Goal: Information Seeking & Learning: Learn about a topic

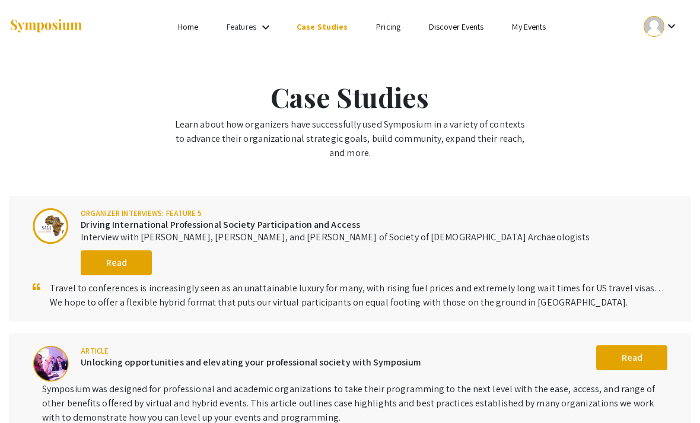
click at [261, 30] on mat-icon "keyboard_arrow_down" at bounding box center [266, 27] width 14 height 14
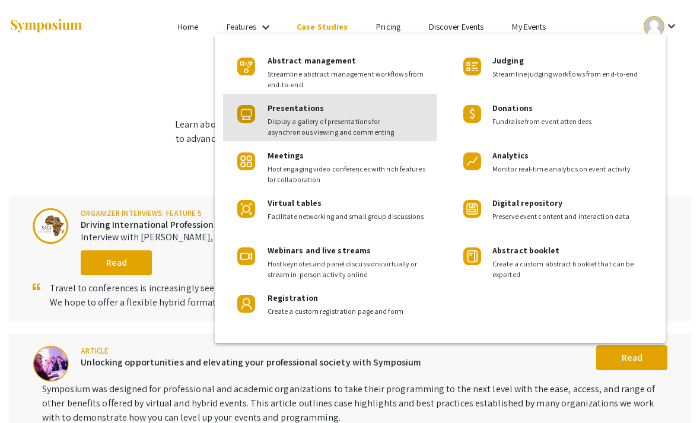
click at [321, 122] on span "Display a gallery of presentations for asynchronous viewing and commenting" at bounding box center [348, 126] width 160 height 21
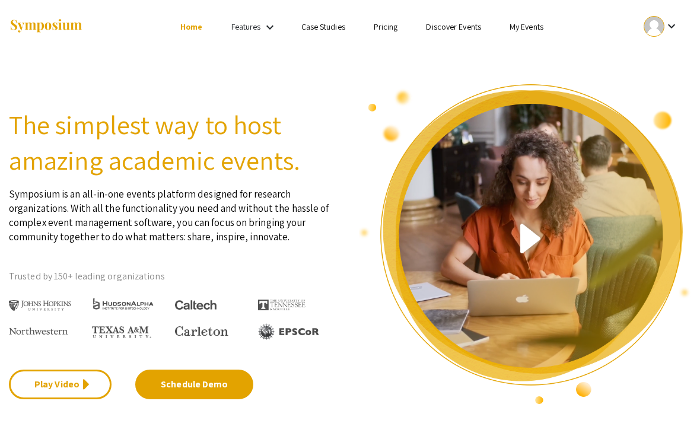
click at [528, 28] on link "My Events" at bounding box center [527, 26] width 34 height 11
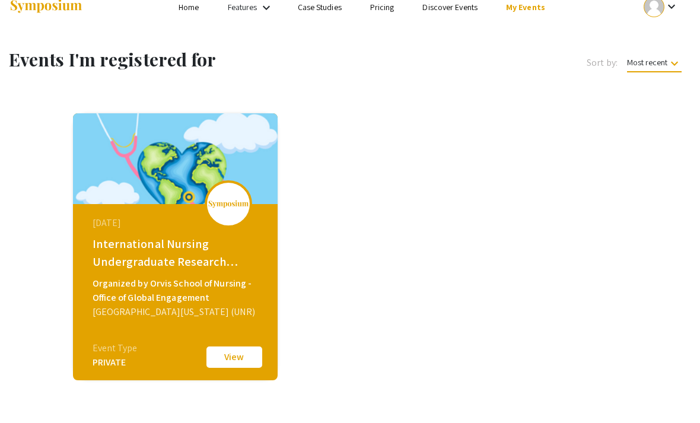
scroll to position [21, 0]
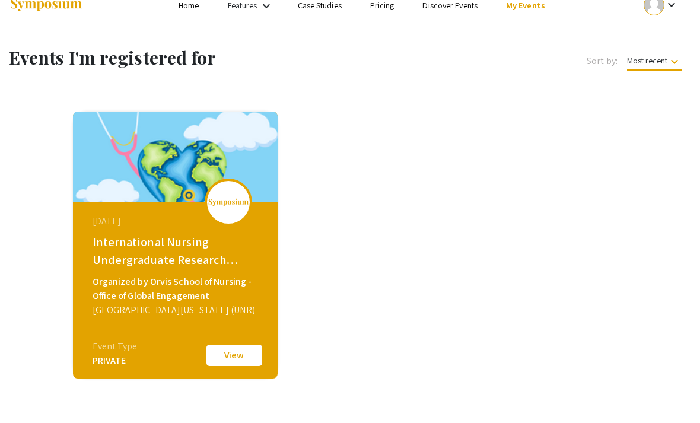
click at [232, 361] on button "View" at bounding box center [234, 355] width 59 height 25
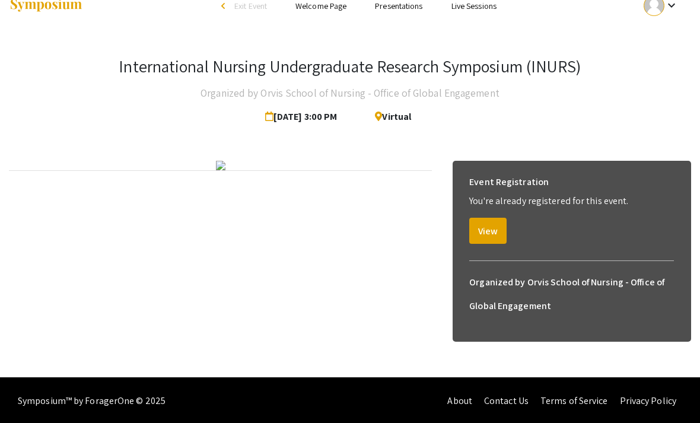
scroll to position [47, 0]
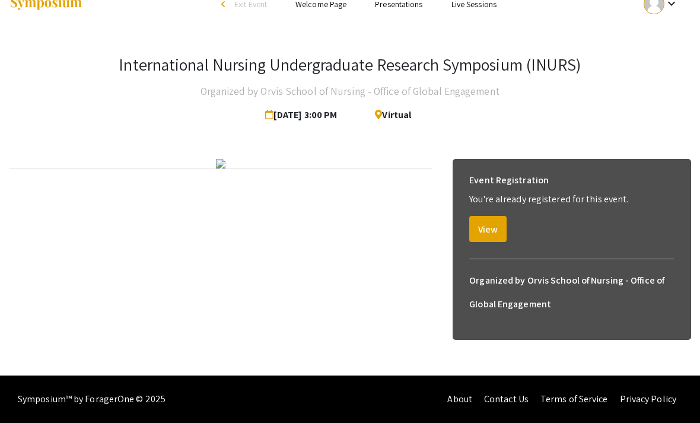
click at [494, 216] on button "View" at bounding box center [488, 229] width 37 height 26
click at [491, 226] on button "View" at bounding box center [488, 229] width 37 height 26
click at [487, 216] on button "View" at bounding box center [488, 229] width 37 height 26
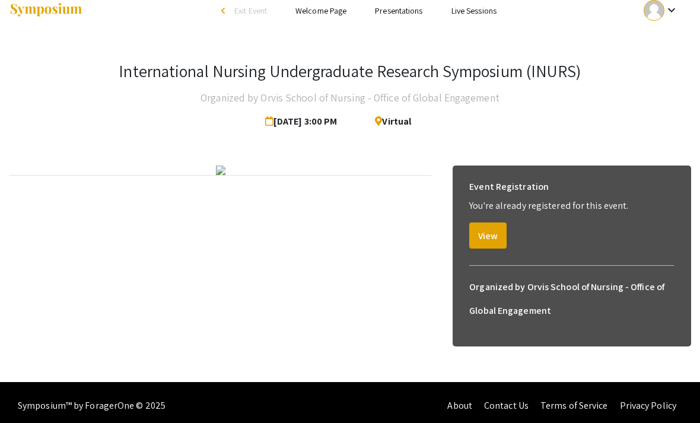
scroll to position [0, 0]
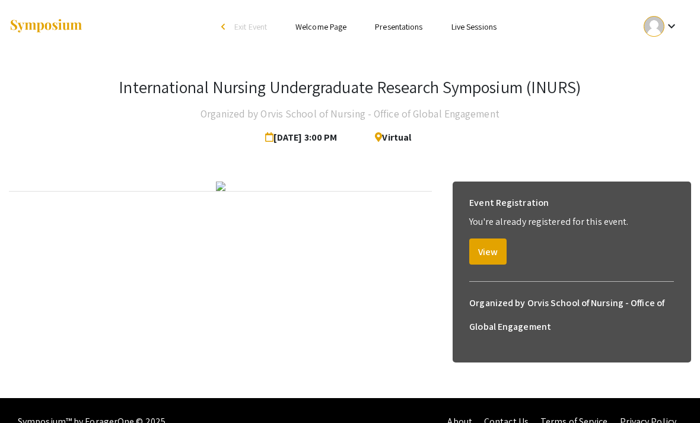
click at [486, 245] on button "View" at bounding box center [488, 252] width 37 height 26
click at [497, 249] on button "View" at bounding box center [488, 252] width 37 height 26
click at [493, 249] on button "View" at bounding box center [488, 252] width 37 height 26
click at [401, 30] on link "Presentations" at bounding box center [398, 26] width 47 height 11
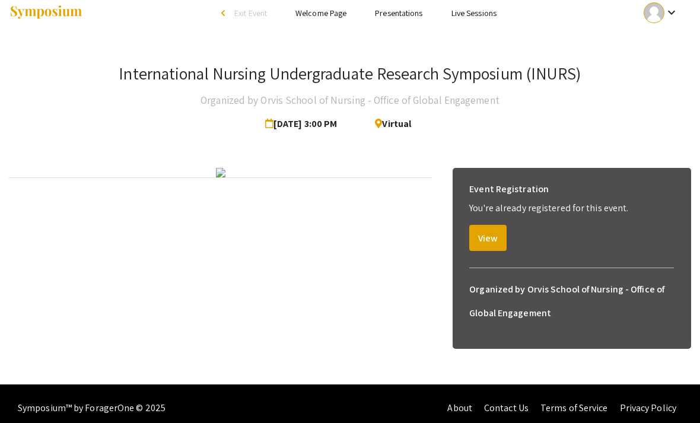
scroll to position [12, 0]
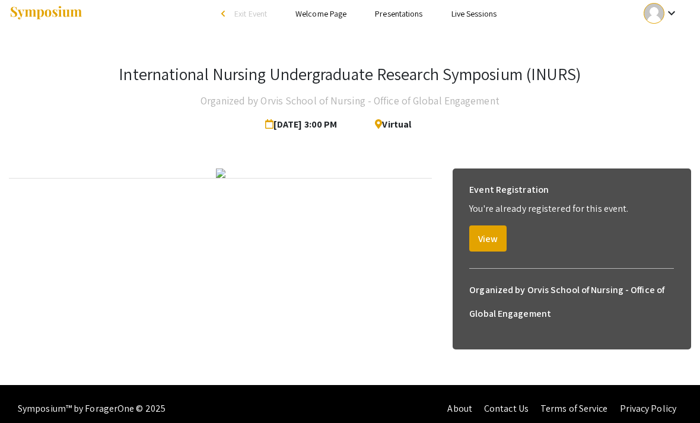
click at [410, 17] on link "Presentations" at bounding box center [398, 14] width 47 height 11
click at [413, 15] on link "Presentations" at bounding box center [398, 14] width 47 height 11
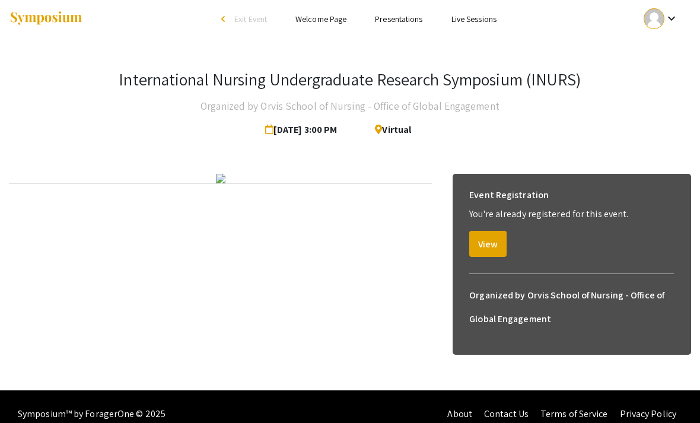
scroll to position [0, 0]
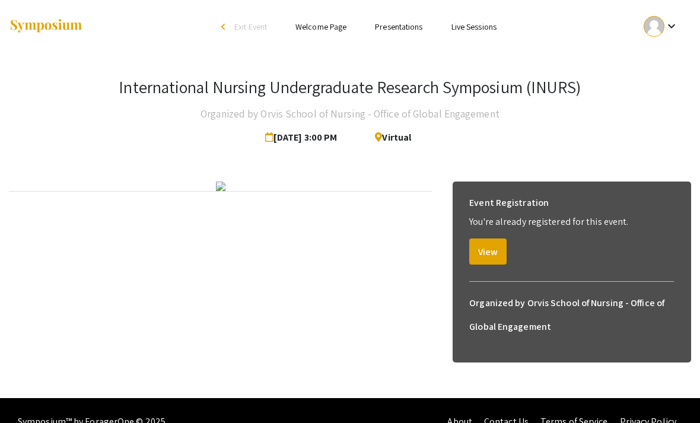
click at [414, 27] on link "Presentations" at bounding box center [398, 26] width 47 height 11
click at [411, 31] on link "Presentations" at bounding box center [398, 26] width 47 height 11
click at [492, 248] on button "View" at bounding box center [488, 252] width 37 height 26
click at [498, 248] on button "View" at bounding box center [488, 252] width 37 height 26
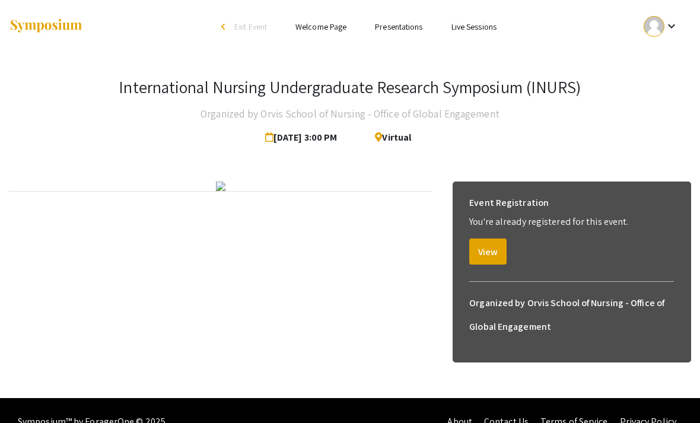
click at [490, 242] on button "View" at bounding box center [488, 252] width 37 height 26
click at [497, 244] on button "View" at bounding box center [488, 252] width 37 height 26
click at [417, 24] on link "Presentations" at bounding box center [398, 26] width 47 height 11
click at [416, 30] on link "Presentations" at bounding box center [398, 26] width 47 height 11
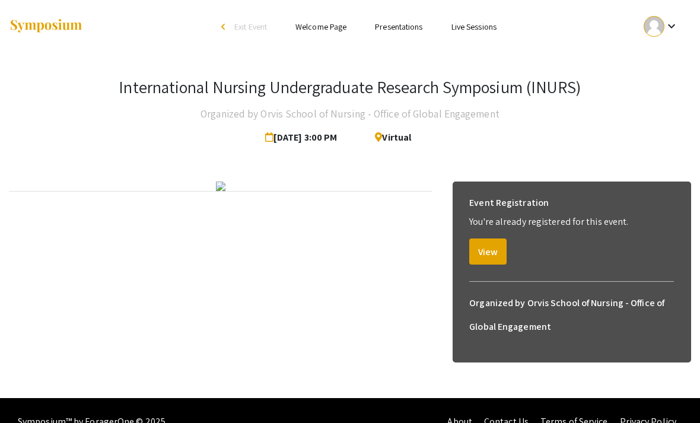
click at [339, 28] on link "Welcome Page" at bounding box center [321, 26] width 51 height 11
click at [337, 24] on link "Welcome Page" at bounding box center [321, 26] width 51 height 11
click at [394, 40] on ul "Skip navigation arrow_back_ios Exit Event Welcome Page Presentations Live Sessi…" at bounding box center [350, 26] width 226 height 53
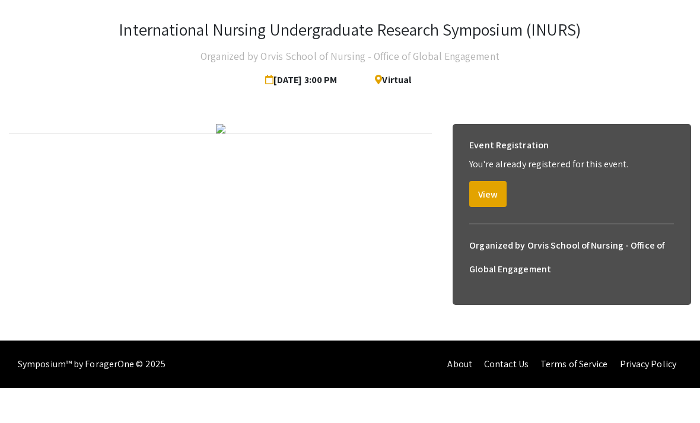
scroll to position [47, 0]
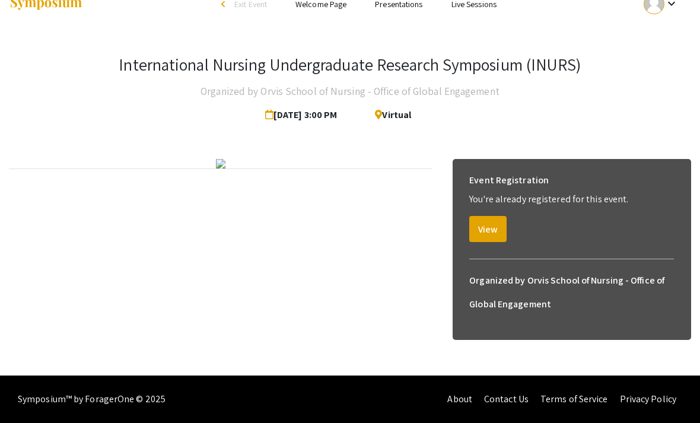
click at [216, 169] on img at bounding box center [220, 163] width 9 height 9
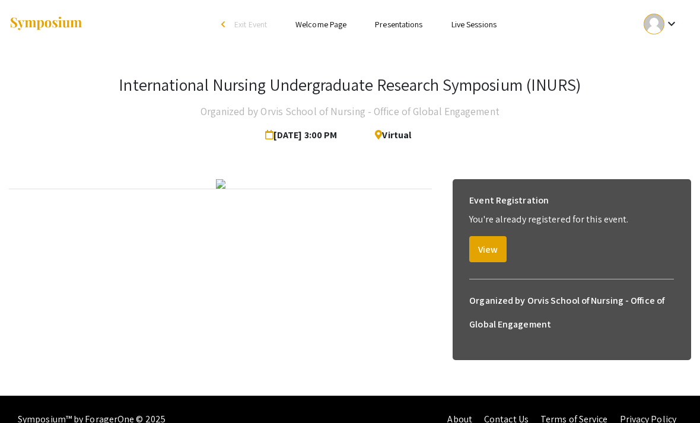
scroll to position [0, 0]
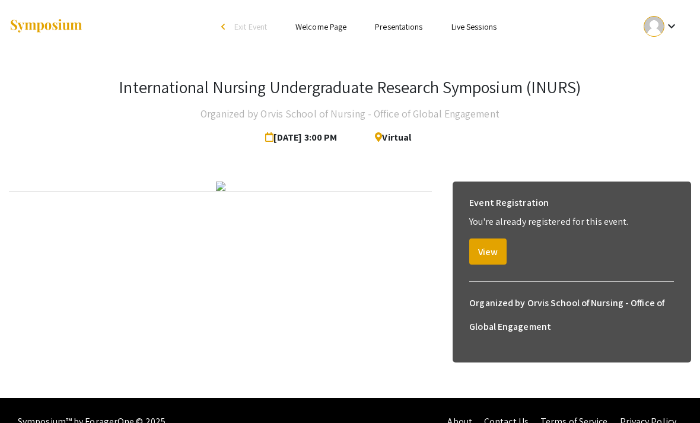
click at [237, 28] on span "Exit Event" at bounding box center [250, 26] width 33 height 11
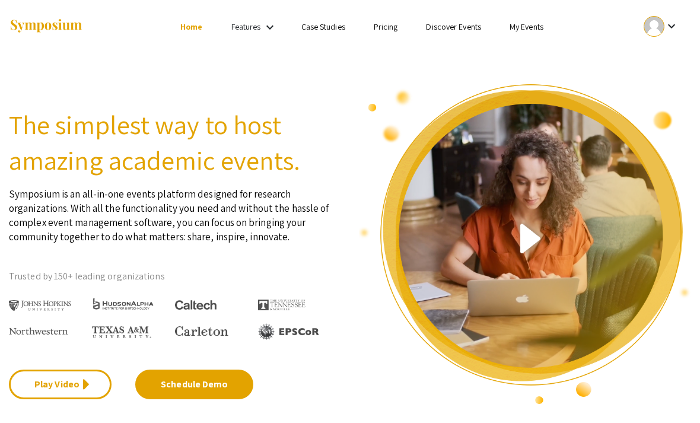
click at [227, 28] on li "Features keyboard_arrow_down" at bounding box center [255, 26] width 76 height 15
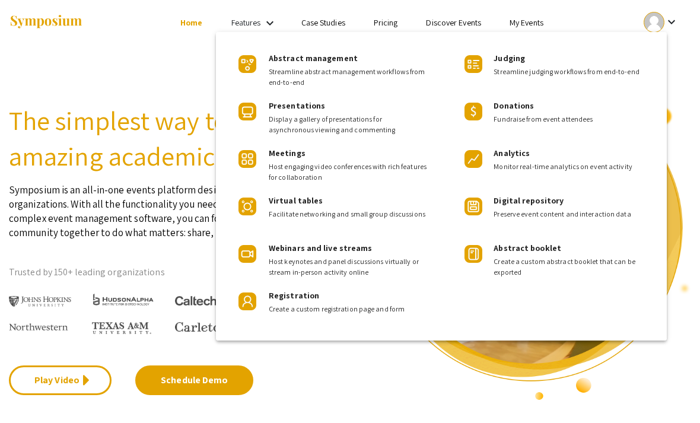
scroll to position [5, 0]
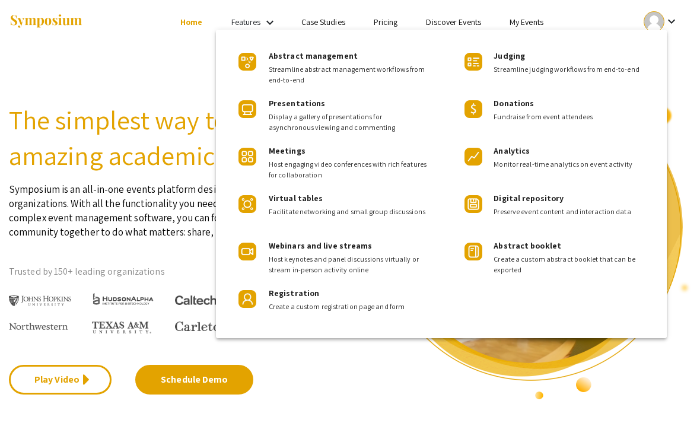
click at [534, 22] on div at bounding box center [350, 211] width 700 height 423
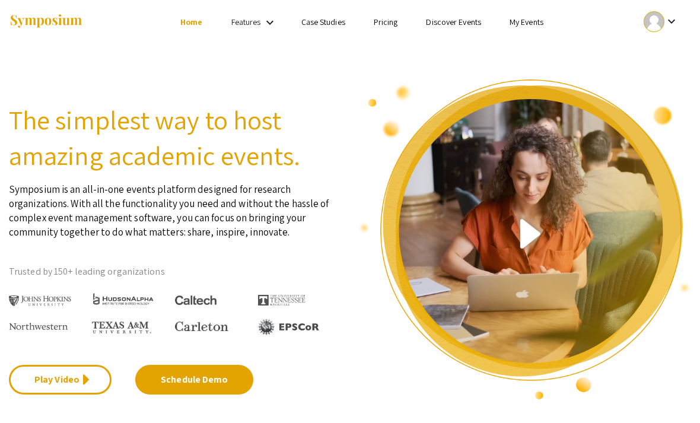
click at [525, 27] on link "My Events" at bounding box center [527, 22] width 34 height 11
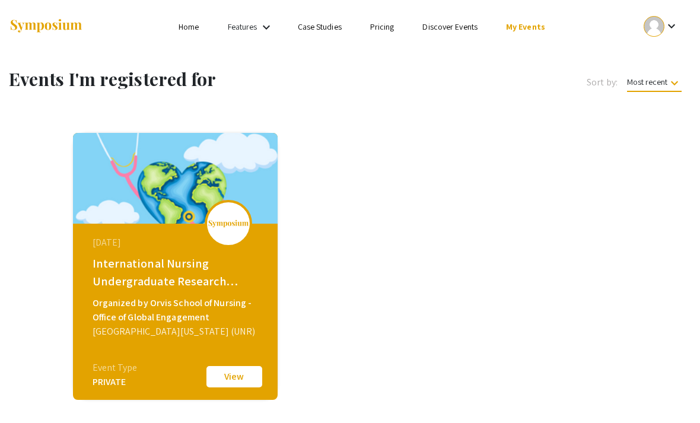
click at [96, 340] on div "[DATE] International Nursing Undergraduate Research Symposium (INURS) Organized…" at bounding box center [177, 298] width 204 height 148
click at [112, 287] on div "International Nursing Undergraduate Research Symposium (INURS)" at bounding box center [177, 273] width 169 height 36
click at [106, 258] on div "International Nursing Undergraduate Research Symposium (INURS)" at bounding box center [177, 273] width 169 height 36
click at [208, 374] on button "View" at bounding box center [234, 376] width 59 height 25
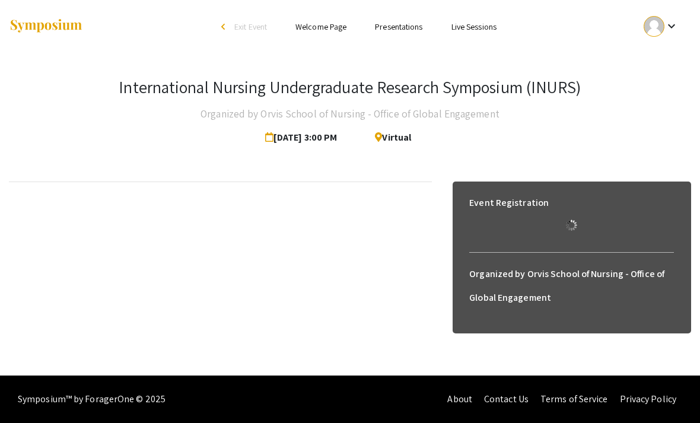
click at [214, 375] on div "Skip navigation arrow_back_ios Exit Event Welcome Page Presentations Live Sessi…" at bounding box center [350, 188] width 700 height 376
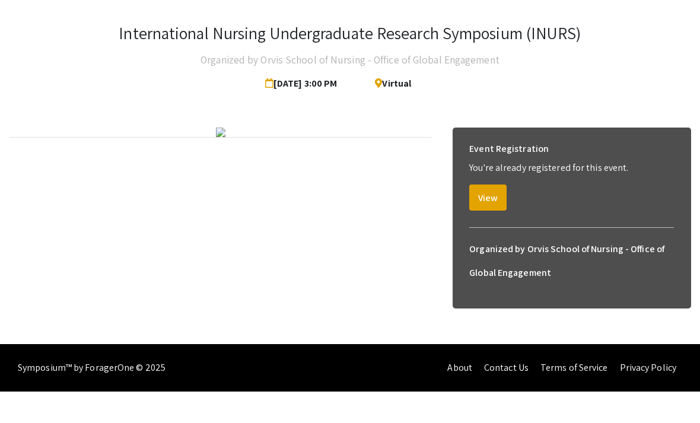
scroll to position [47, 0]
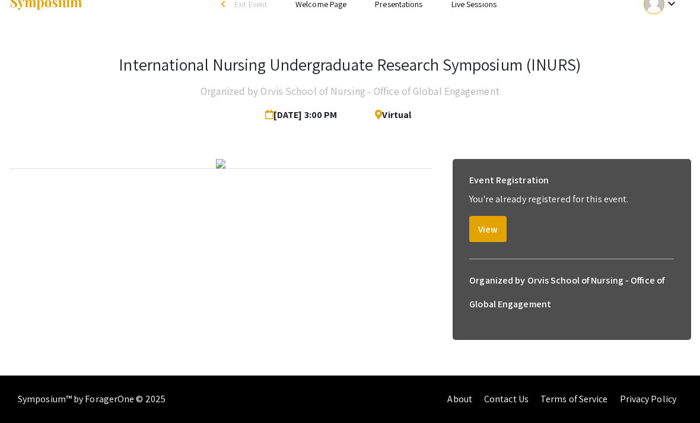
click at [487, 216] on button "View" at bounding box center [488, 229] width 37 height 26
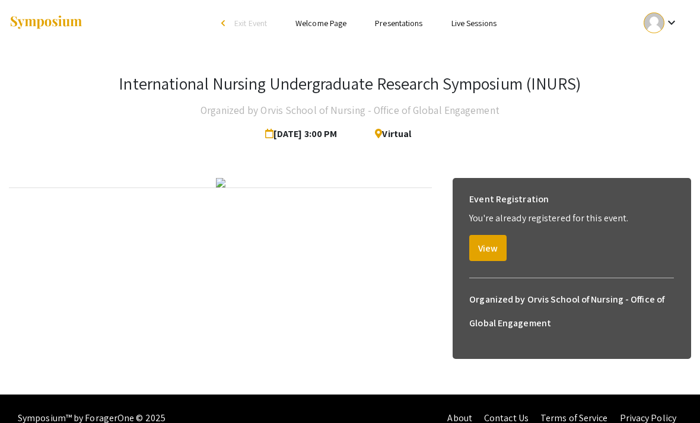
scroll to position [2, 0]
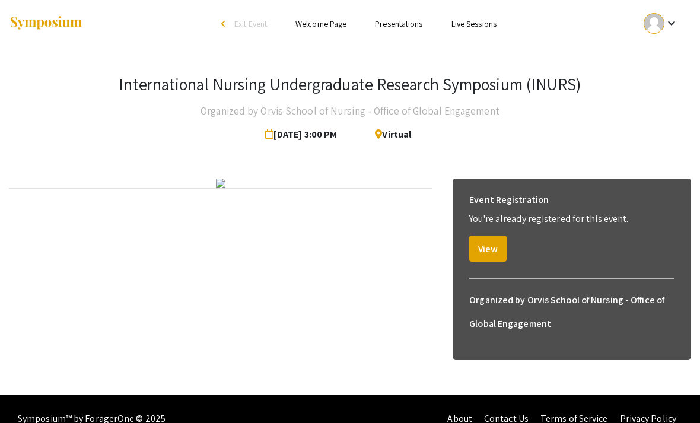
click at [411, 128] on span "Virtual" at bounding box center [389, 135] width 46 height 24
click at [421, 80] on h3 "International Nursing Undergraduate Research Symposium (INURS)" at bounding box center [350, 85] width 462 height 20
click at [421, 79] on h3 "International Nursing Undergraduate Research Symposium (INURS)" at bounding box center [350, 85] width 462 height 20
click at [411, 21] on link "Presentations" at bounding box center [398, 24] width 47 height 11
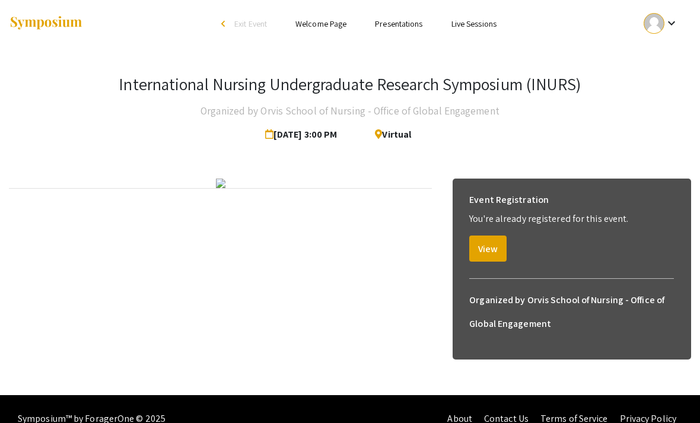
click at [411, 21] on link "Presentations" at bounding box center [398, 24] width 47 height 11
click at [329, 28] on link "Welcome Page" at bounding box center [321, 24] width 51 height 11
click at [478, 27] on link "Live Sessions" at bounding box center [474, 24] width 45 height 11
click at [230, 24] on li "arrow_back_ios Exit Event" at bounding box center [247, 24] width 68 height 14
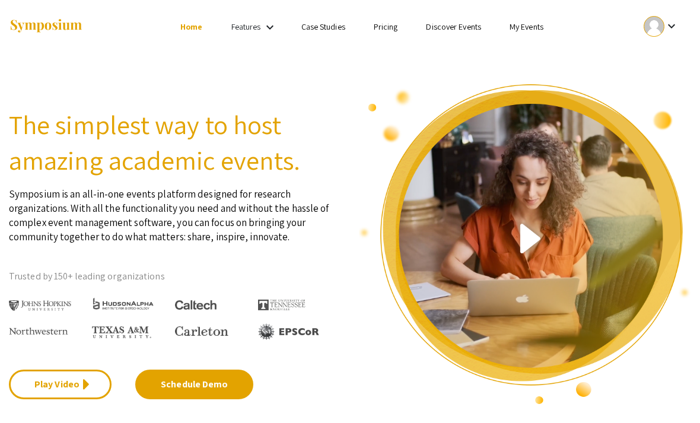
click at [473, 30] on link "Discover Events" at bounding box center [453, 26] width 55 height 11
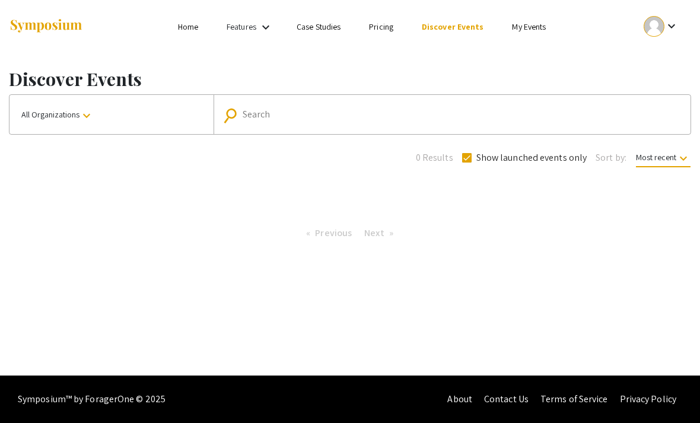
click at [458, 21] on link "Discover Events" at bounding box center [453, 26] width 62 height 11
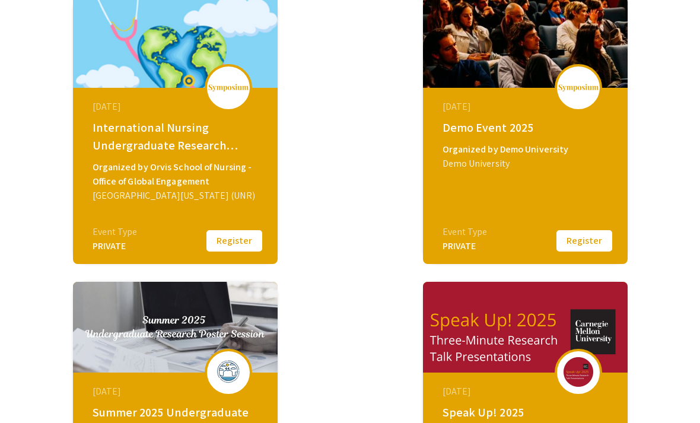
scroll to position [215, 0]
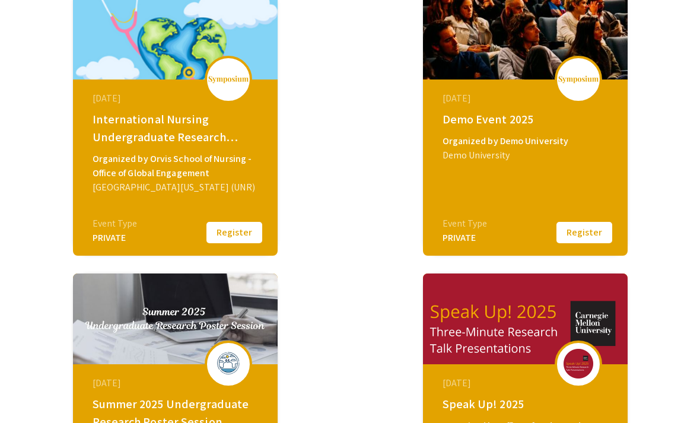
click at [105, 242] on div "PRIVATE" at bounding box center [115, 238] width 45 height 14
click at [113, 233] on div "PRIVATE" at bounding box center [115, 238] width 45 height 14
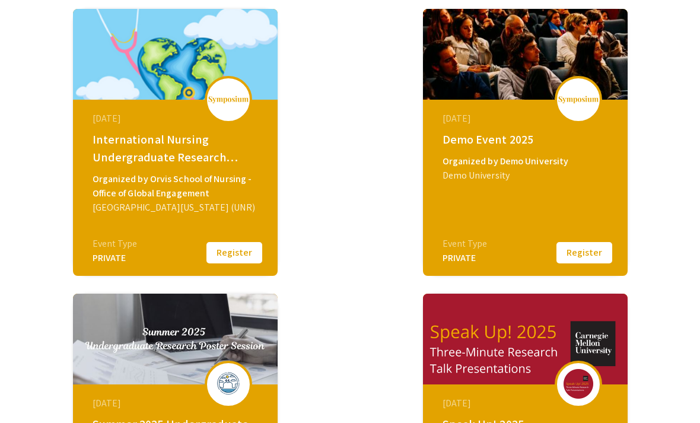
scroll to position [194, 0]
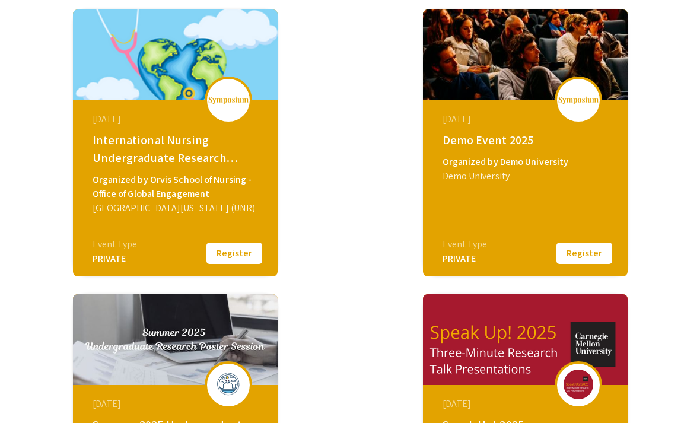
click at [177, 244] on div "[DATE] International Nursing Undergraduate Research Symposium (INURS) Organized…" at bounding box center [177, 174] width 204 height 148
click at [154, 225] on div "[DATE] International Nursing Undergraduate Research Symposium (INURS) Organized…" at bounding box center [177, 174] width 204 height 148
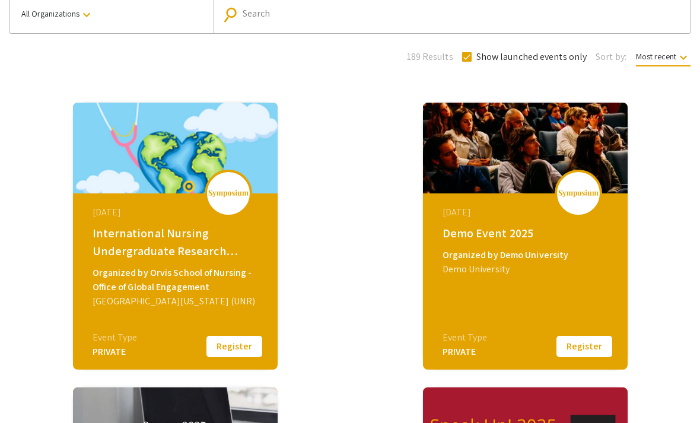
scroll to position [0, 0]
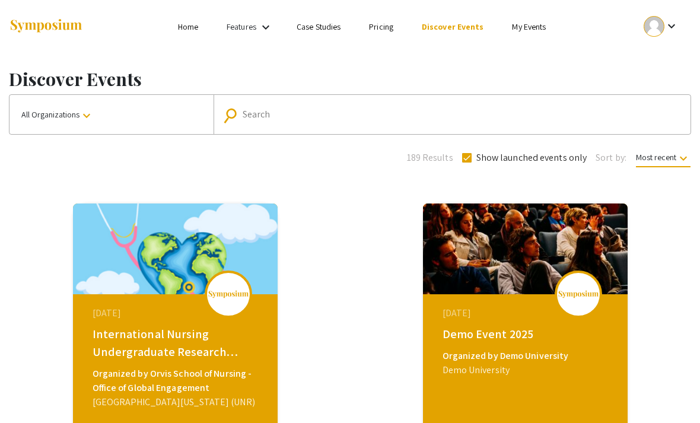
click at [123, 305] on div "[DATE] International Nursing Undergraduate Research Symposium (INURS) Organized…" at bounding box center [177, 368] width 204 height 148
click at [130, 293] on img at bounding box center [175, 249] width 205 height 91
click at [532, 32] on link "My Events" at bounding box center [529, 26] width 34 height 11
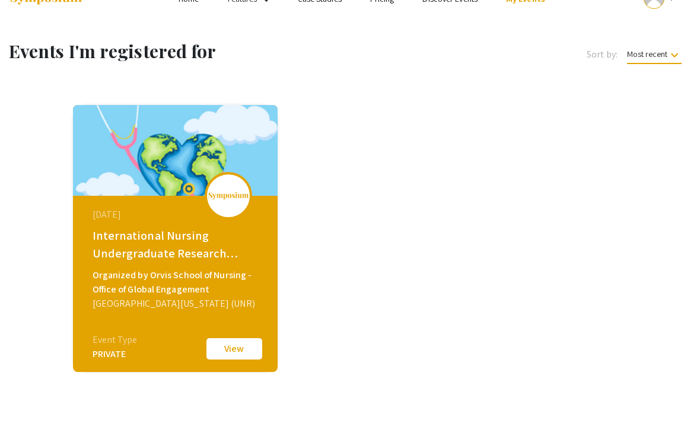
scroll to position [29, 0]
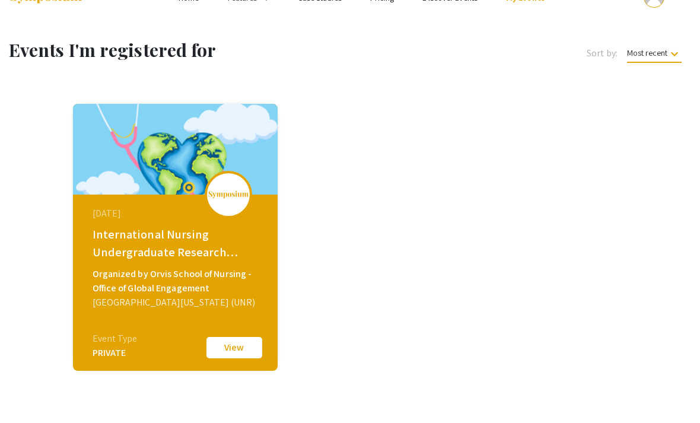
click at [114, 273] on div "Organized by Orvis School of Nursing - Office of Global Engagement" at bounding box center [177, 281] width 169 height 28
click at [113, 272] on div "Organized by Orvis School of Nursing - Office of Global Engagement" at bounding box center [177, 281] width 169 height 28
click at [102, 243] on div "International Nursing Undergraduate Research Symposium (INURS)" at bounding box center [177, 244] width 169 height 36
click at [106, 237] on div "International Nursing Undergraduate Research Symposium (INURS)" at bounding box center [177, 244] width 169 height 36
click at [109, 359] on div "PRIVATE" at bounding box center [115, 353] width 45 height 14
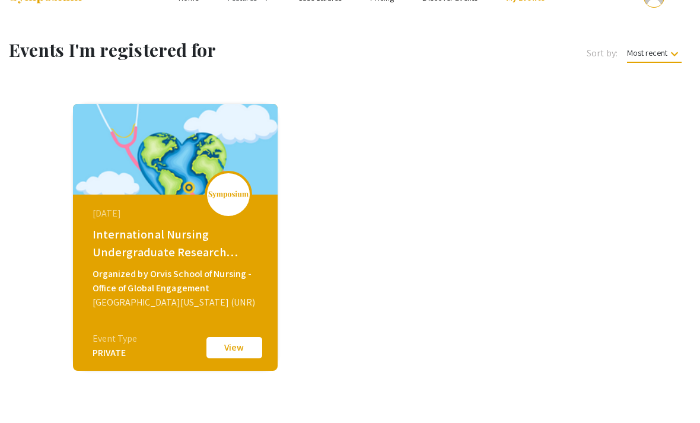
click at [90, 366] on div "[DATE] International Nursing Undergraduate Research Symposium (INURS) Organized…" at bounding box center [175, 237] width 205 height 267
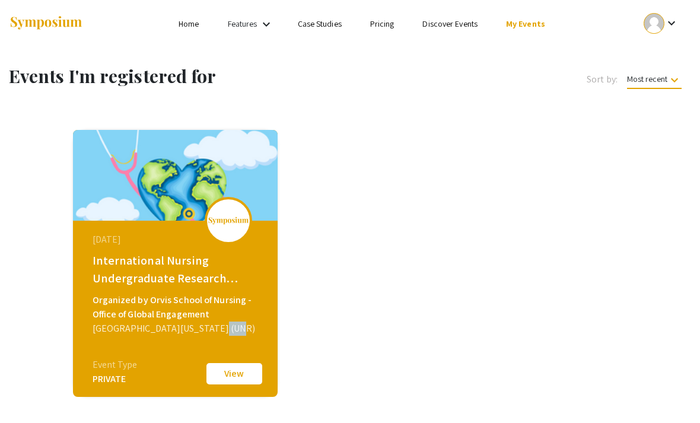
scroll to position [0, 0]
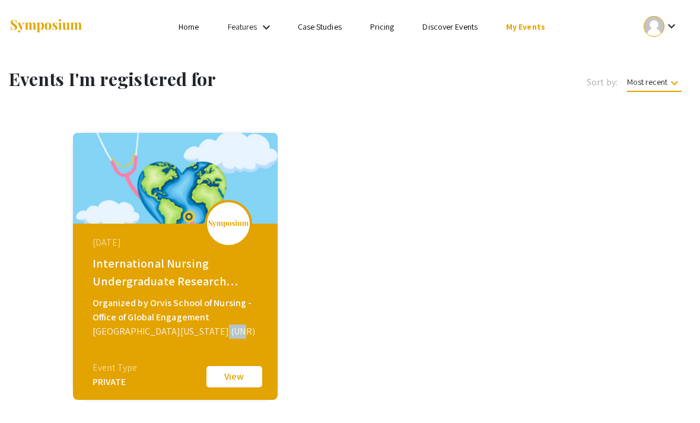
click at [268, 29] on mat-icon "keyboard_arrow_down" at bounding box center [266, 27] width 14 height 14
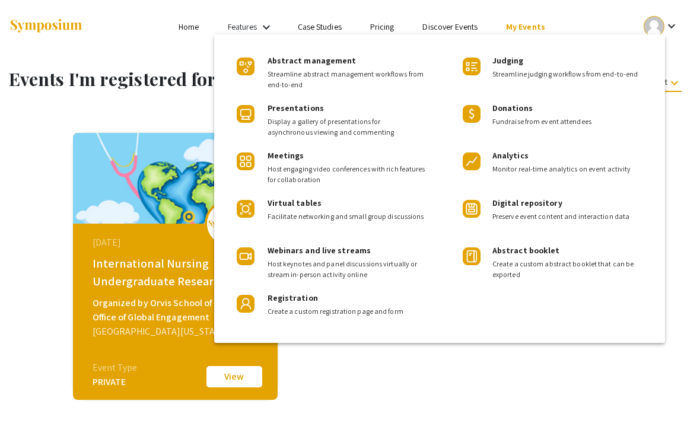
click at [40, 220] on div at bounding box center [350, 211] width 700 height 423
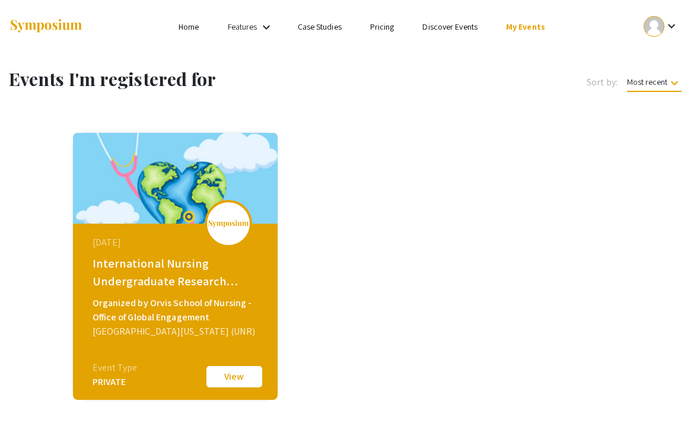
click at [230, 226] on img at bounding box center [229, 224] width 42 height 8
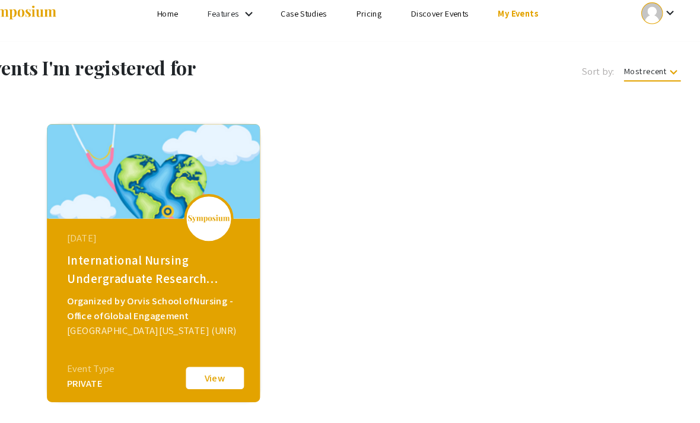
click at [135, 255] on div "International Nursing Undergraduate Research Symposium (INURS)" at bounding box center [177, 273] width 169 height 36
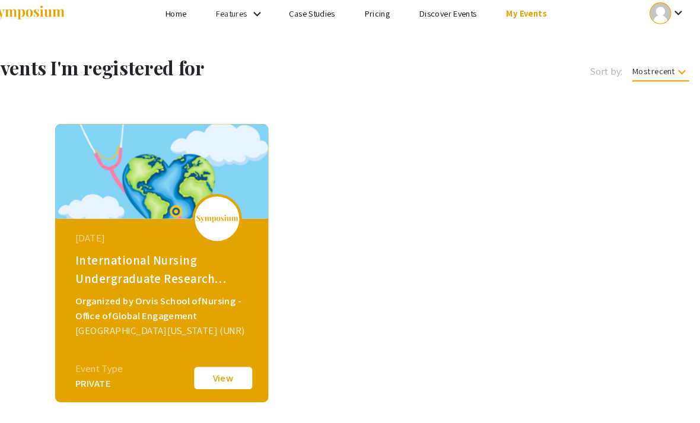
scroll to position [1, 0]
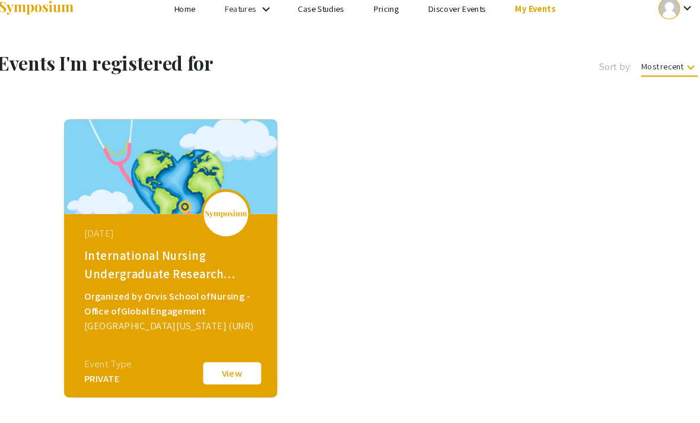
click at [122, 167] on img at bounding box center [175, 177] width 205 height 91
click at [137, 142] on img at bounding box center [175, 176] width 205 height 91
click at [78, 131] on img at bounding box center [175, 176] width 205 height 91
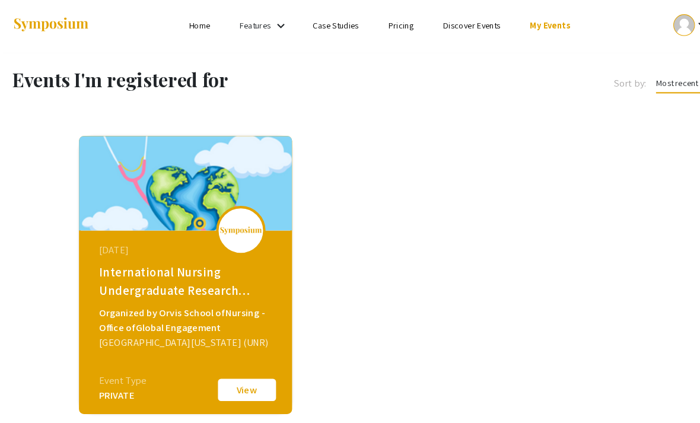
scroll to position [0, 0]
